Goal: Task Accomplishment & Management: Use online tool/utility

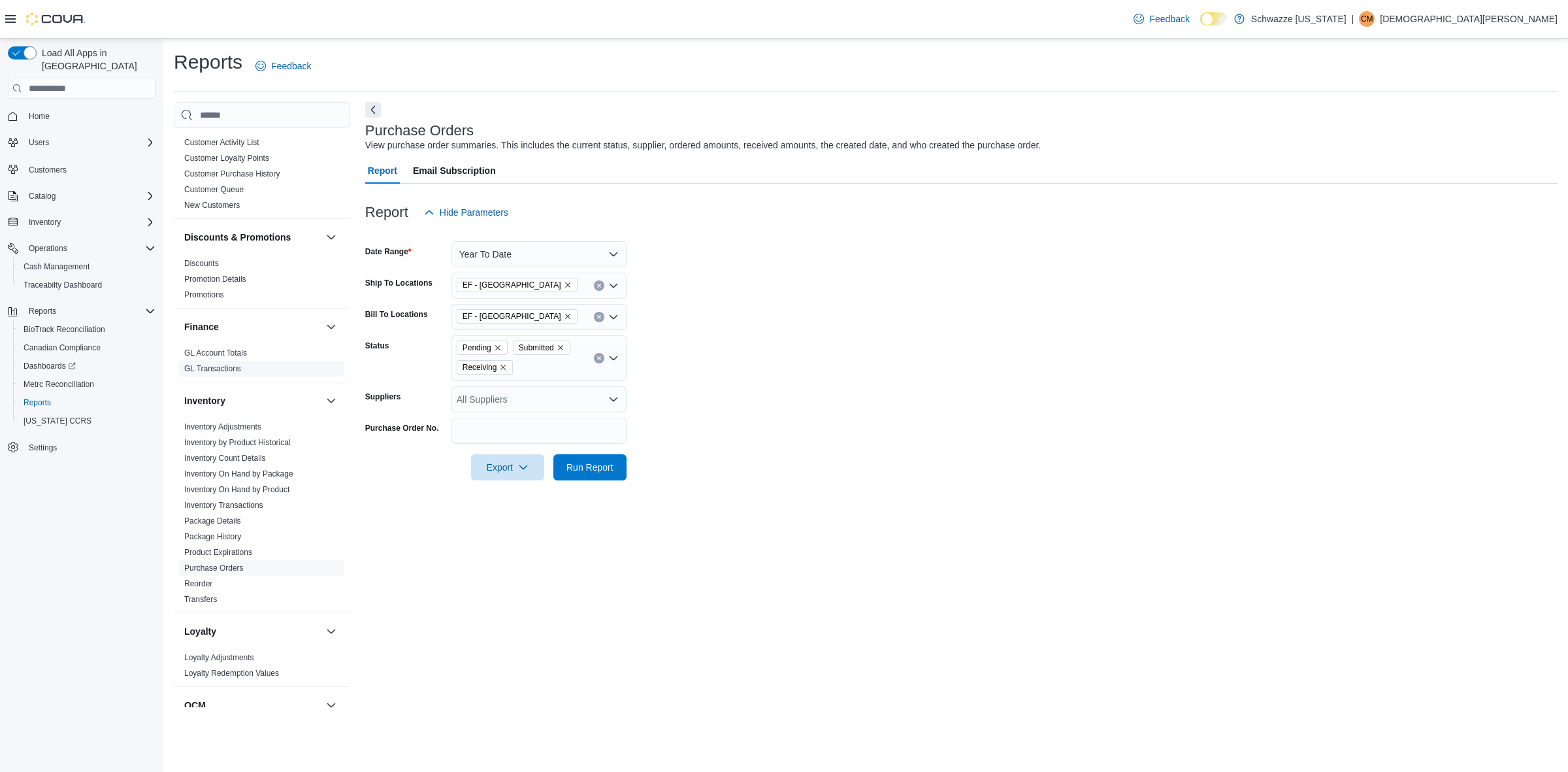
scroll to position [164, 0]
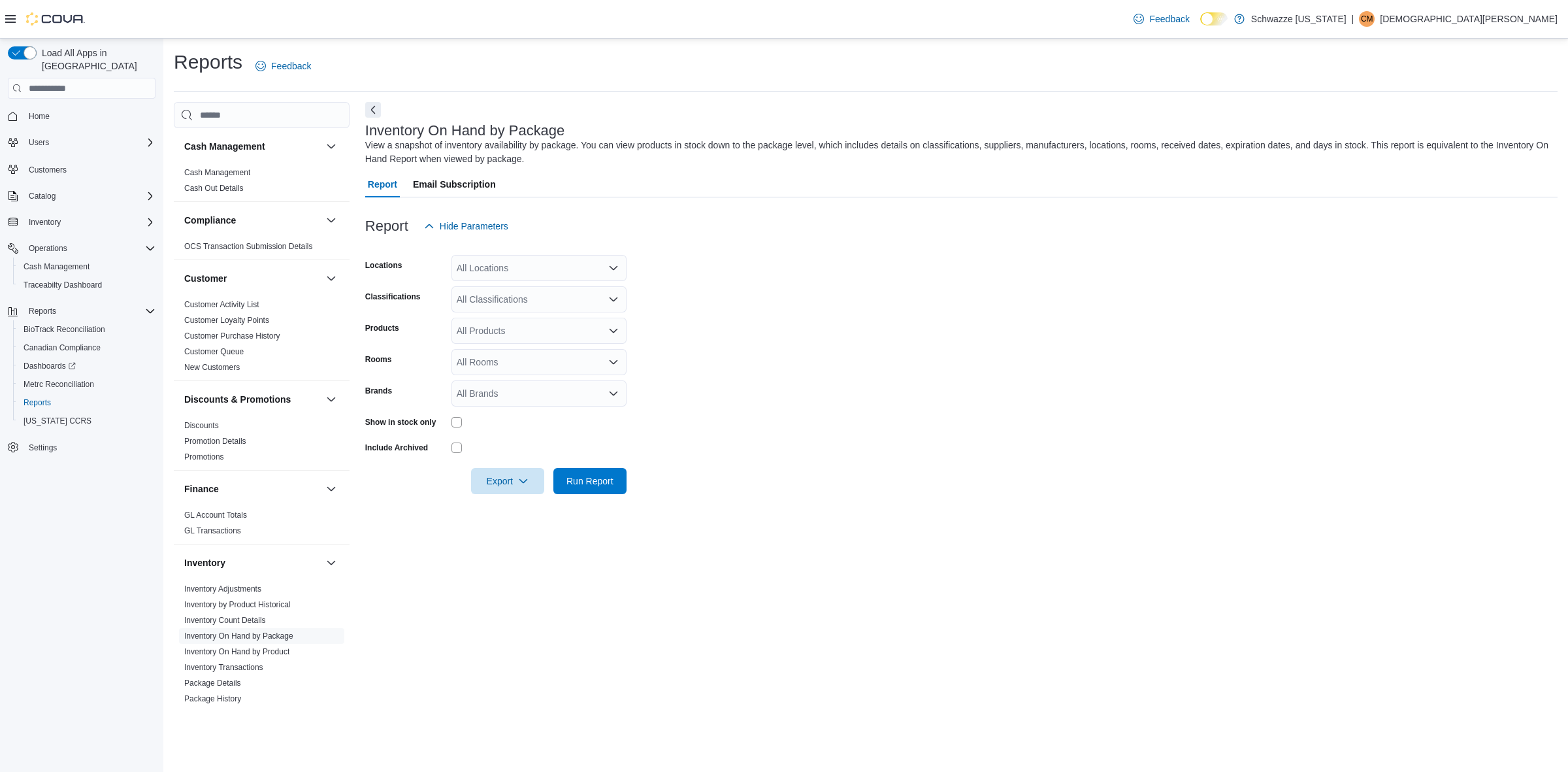
click at [498, 269] on div "All Locations" at bounding box center [539, 268] width 175 height 26
click at [543, 368] on span "EF - [GEOGRAPHIC_DATA]" at bounding box center [543, 366] width 115 height 13
click at [839, 362] on form "Locations [GEOGRAPHIC_DATA] - [GEOGRAPHIC_DATA] Combo box. Selected. EF - [GEOG…" at bounding box center [962, 366] width 1193 height 255
click at [543, 305] on div "All Classifications" at bounding box center [539, 299] width 175 height 26
drag, startPoint x: 896, startPoint y: 321, endPoint x: 563, endPoint y: 439, distance: 353.3
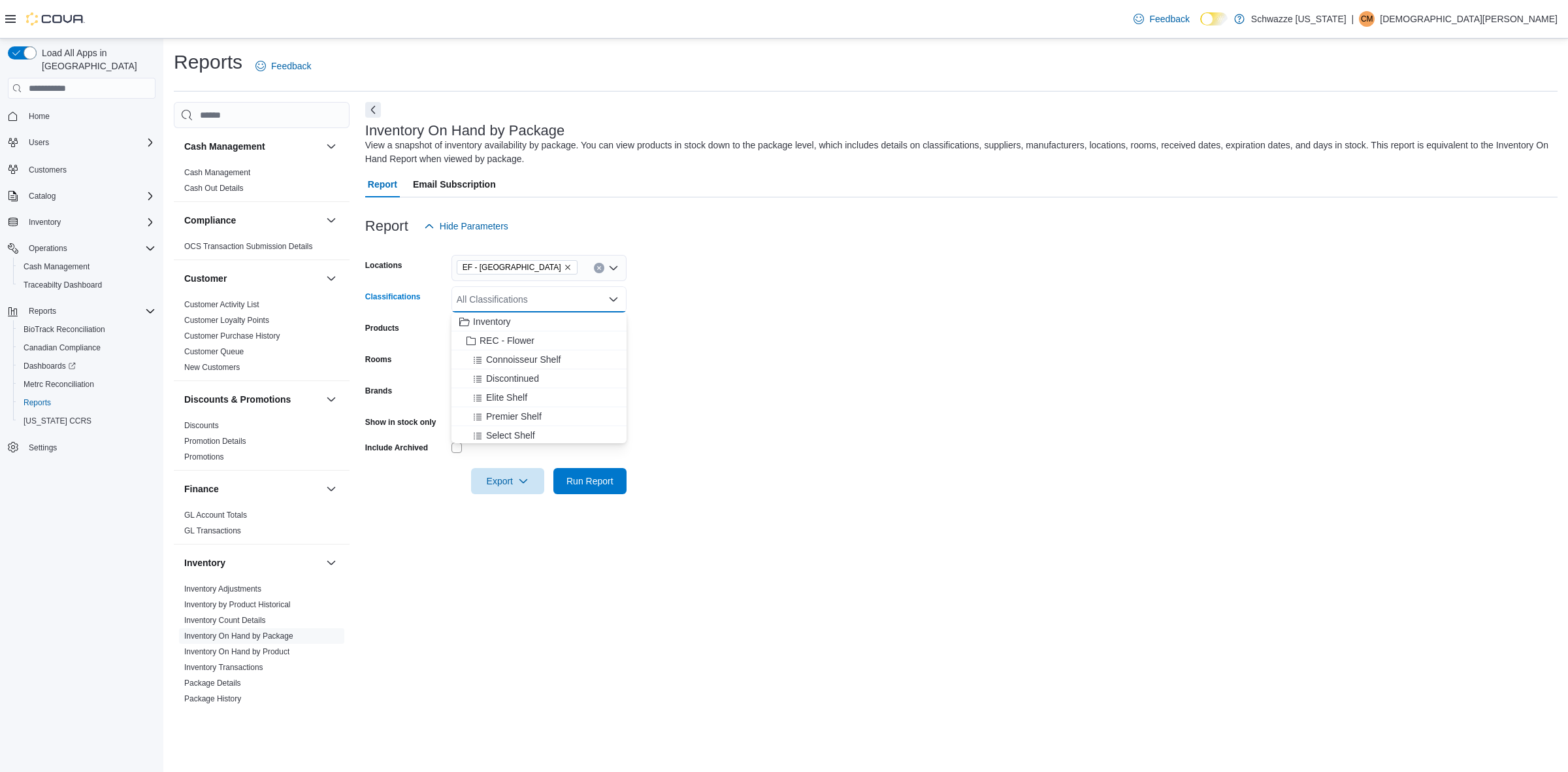
click at [871, 324] on form "Locations EF - [GEOGRAPHIC_DATA] Classifications All Classifications Combo box.…" at bounding box center [962, 366] width 1193 height 255
drag, startPoint x: 864, startPoint y: 439, endPoint x: 838, endPoint y: 447, distance: 27.2
click at [845, 443] on form "Locations EF - [GEOGRAPHIC_DATA] Classifications All Classifications Products A…" at bounding box center [962, 366] width 1193 height 255
click at [612, 488] on span "Run Report" at bounding box center [590, 480] width 58 height 26
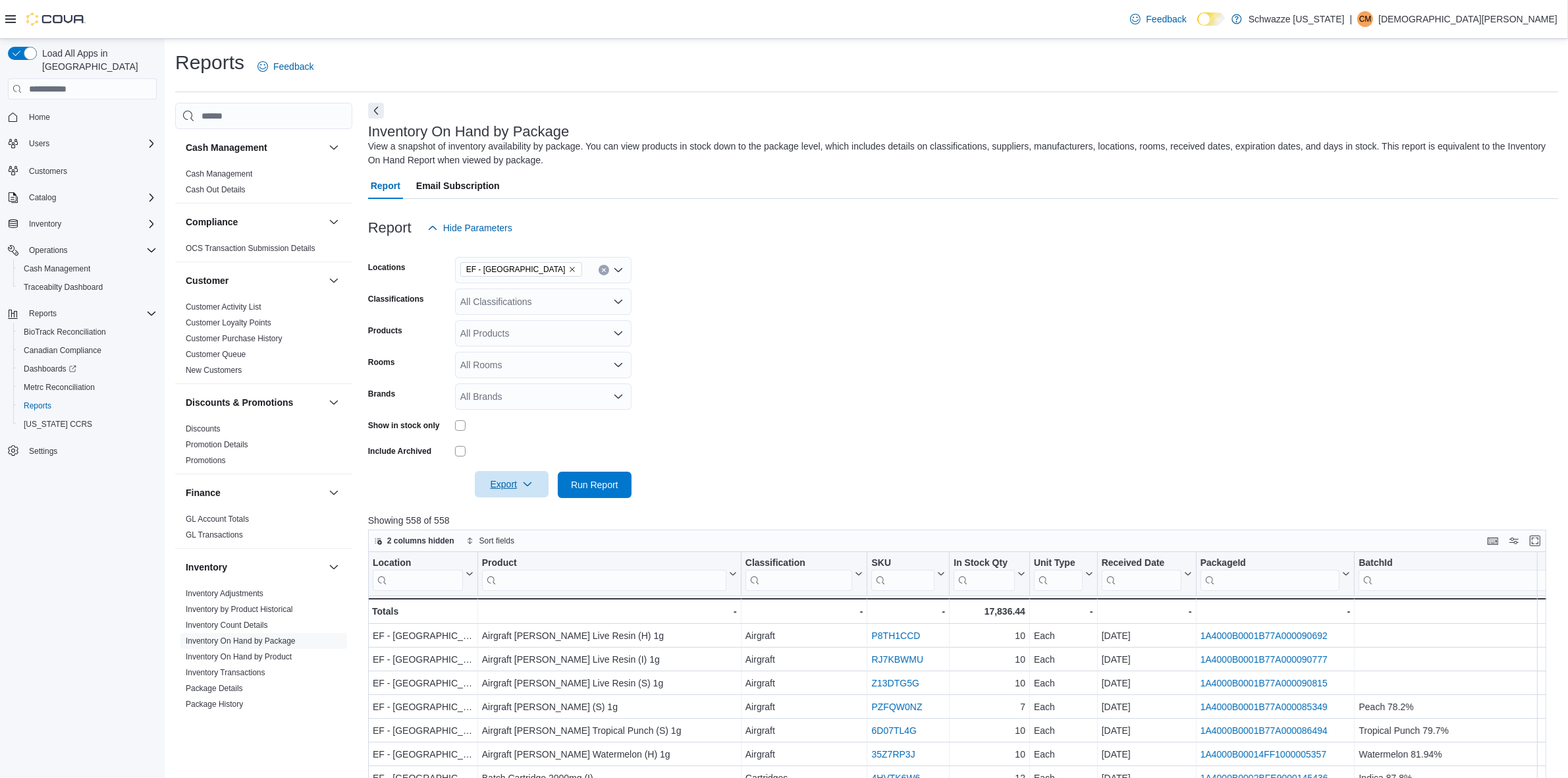
click at [509, 485] on span "Export" at bounding box center [511, 484] width 58 height 27
click at [532, 508] on span "Export to Excel" at bounding box center [511, 510] width 59 height 11
